Goal: Task Accomplishment & Management: Use online tool/utility

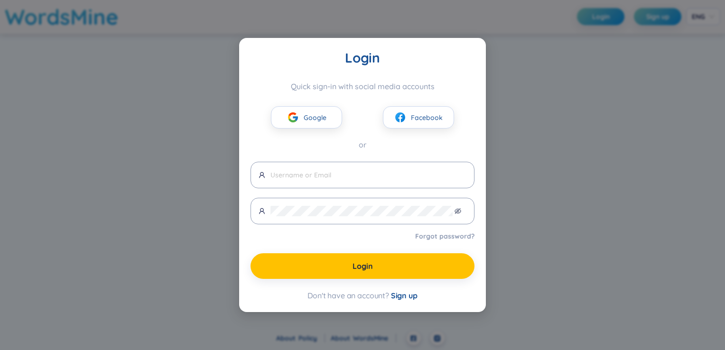
click at [523, 103] on div "Login Quick sign-in with social media accounts Google Facebook or Forgot passwo…" at bounding box center [362, 175] width 725 height 350
click at [315, 175] on input "text" at bounding box center [368, 175] width 196 height 10
type input "[EMAIL_ADDRESS][DOMAIN_NAME]"
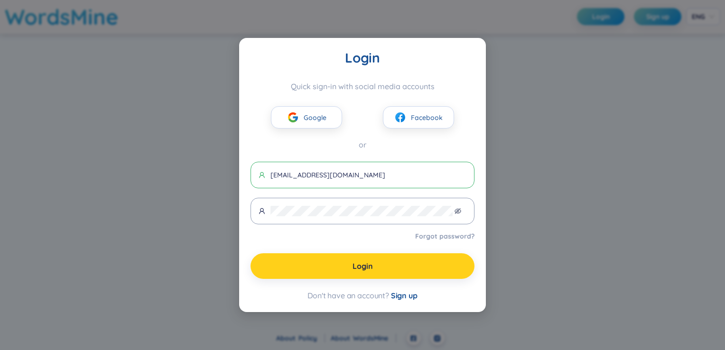
click at [362, 267] on span "Login" at bounding box center [362, 266] width 20 height 10
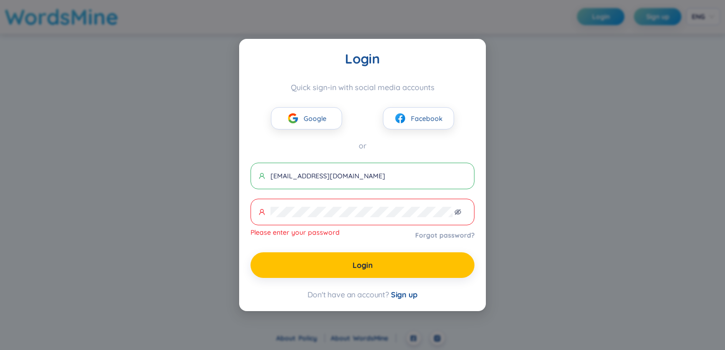
click at [318, 204] on span at bounding box center [362, 212] width 224 height 27
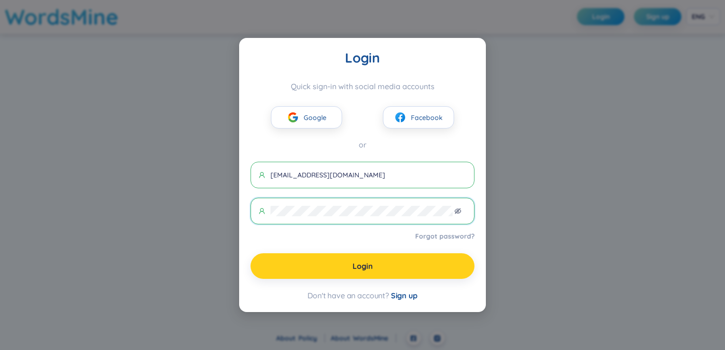
click at [321, 267] on button "Login" at bounding box center [362, 266] width 224 height 26
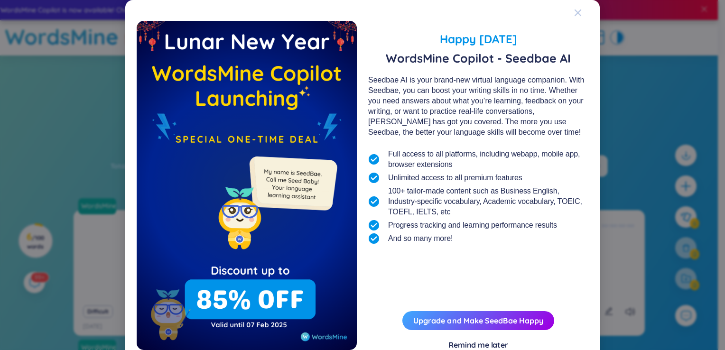
click at [574, 15] on icon "Close" at bounding box center [578, 13] width 8 height 8
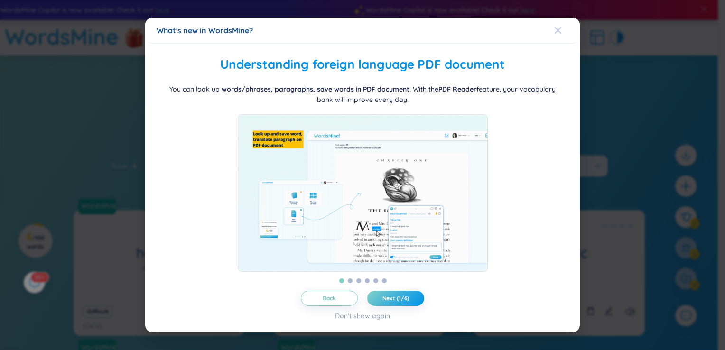
click at [560, 27] on icon "Close" at bounding box center [557, 30] width 7 height 7
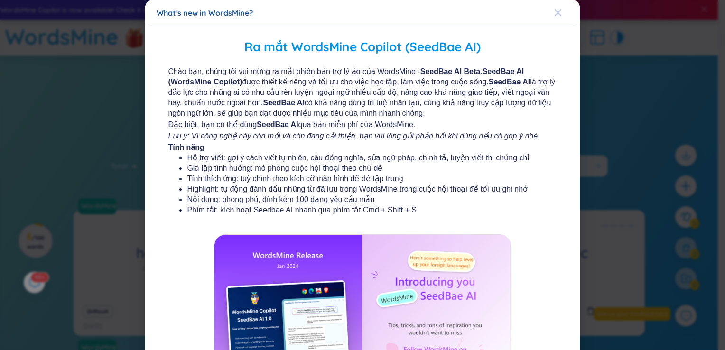
click at [554, 14] on icon "Close" at bounding box center [558, 13] width 8 height 8
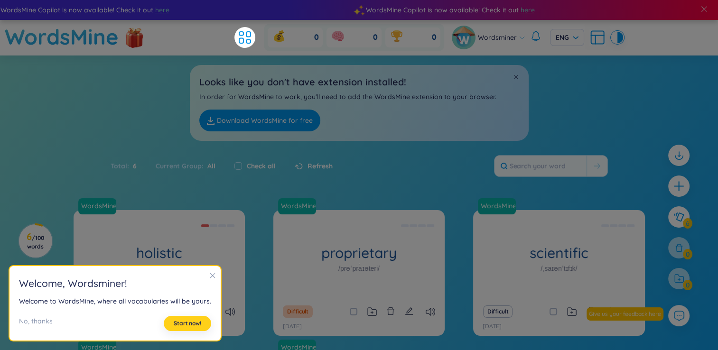
click at [174, 323] on span "Start now!" at bounding box center [188, 324] width 28 height 8
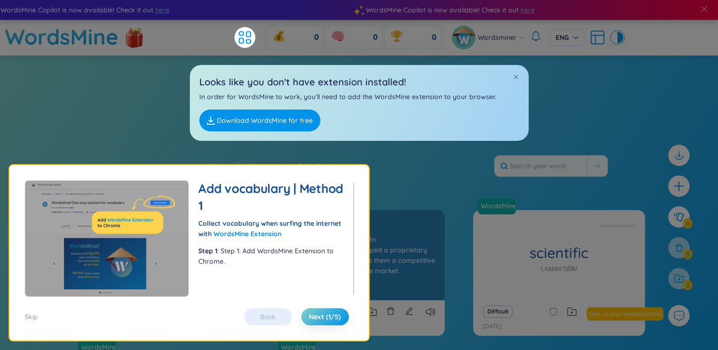
click at [417, 249] on div "WordsMine proprietary /prəˈpraɪəteri/ Độc quyền Eg: The company developed a pro…" at bounding box center [358, 255] width 171 height 90
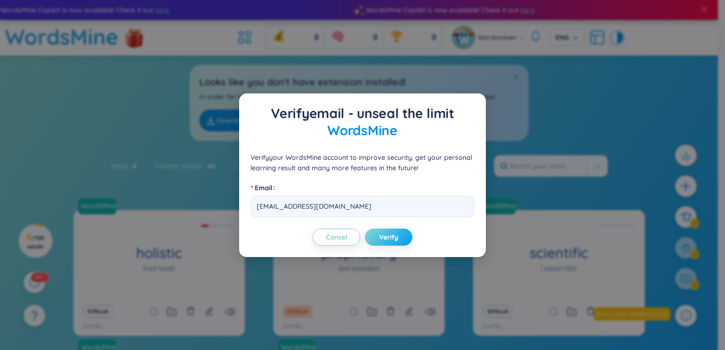
click at [397, 240] on span "Verify" at bounding box center [388, 236] width 19 height 9
